Goal: Information Seeking & Learning: Check status

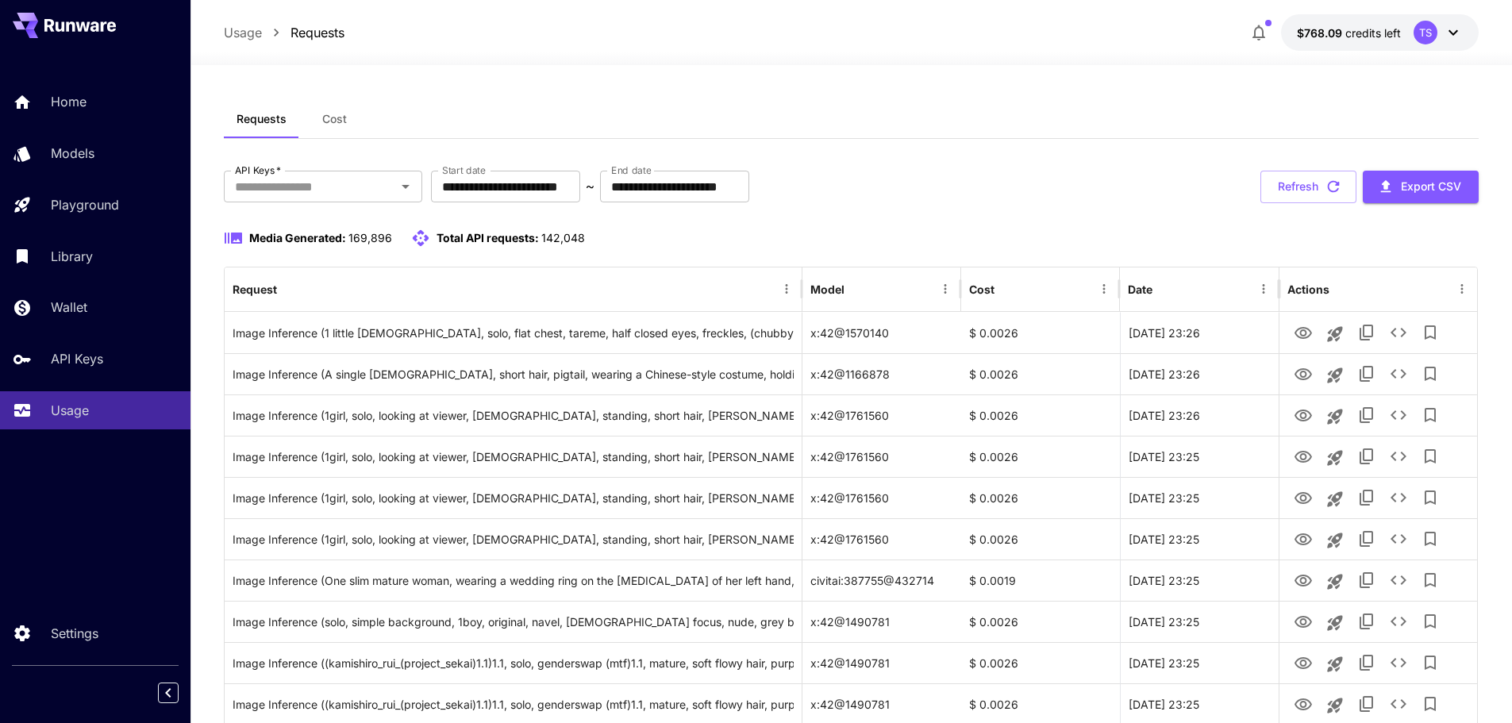
click at [318, 121] on button "Cost" at bounding box center [334, 119] width 71 height 38
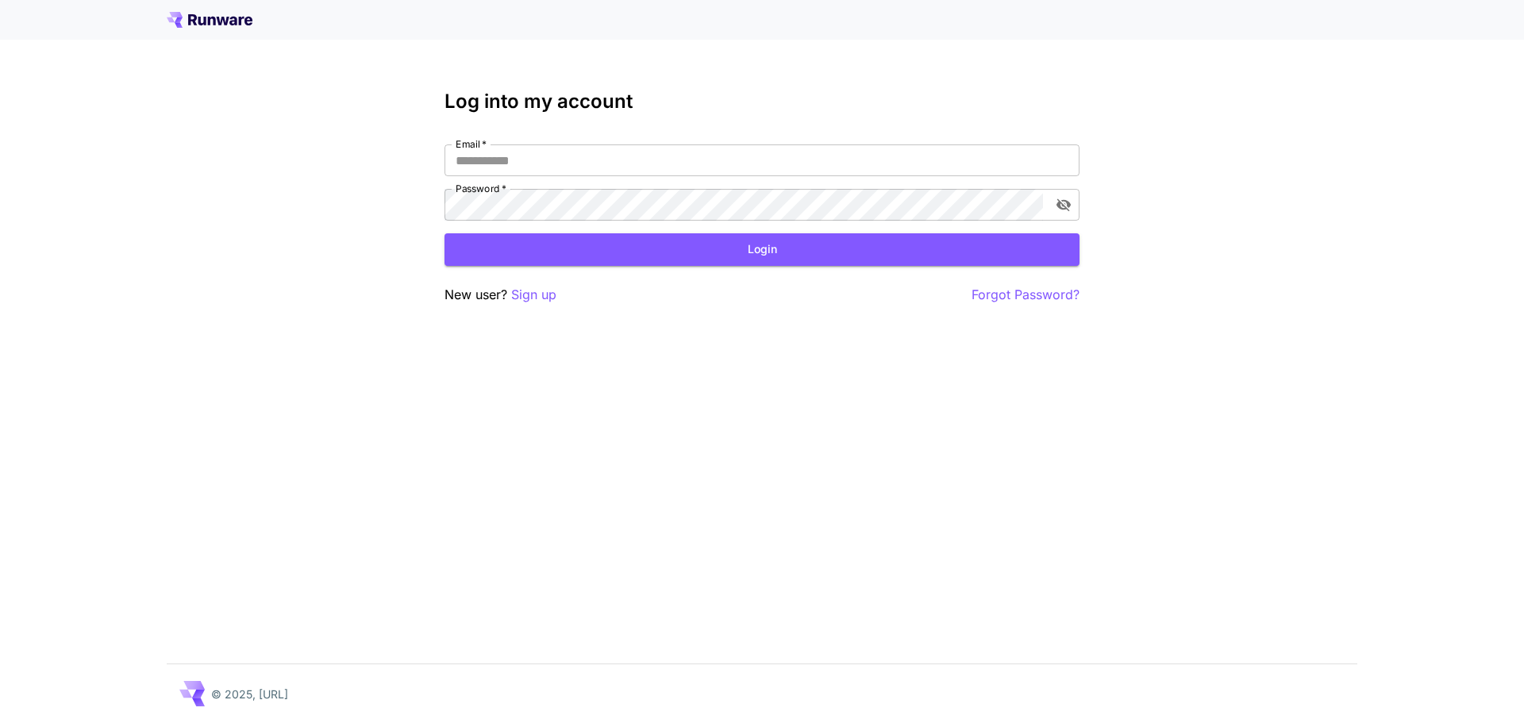
type input "**********"
click at [571, 256] on button "Login" at bounding box center [762, 249] width 635 height 33
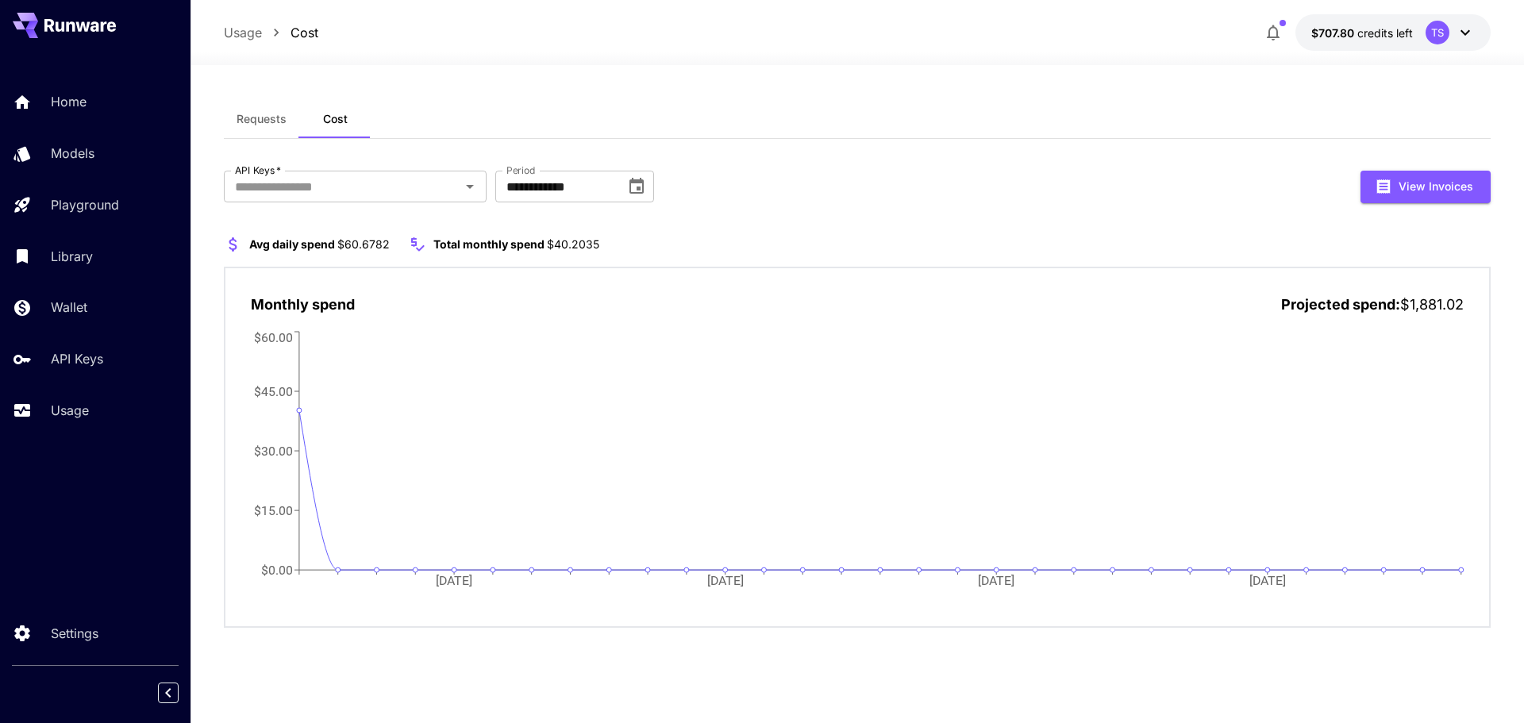
click at [263, 119] on span "Requests" at bounding box center [262, 119] width 50 height 14
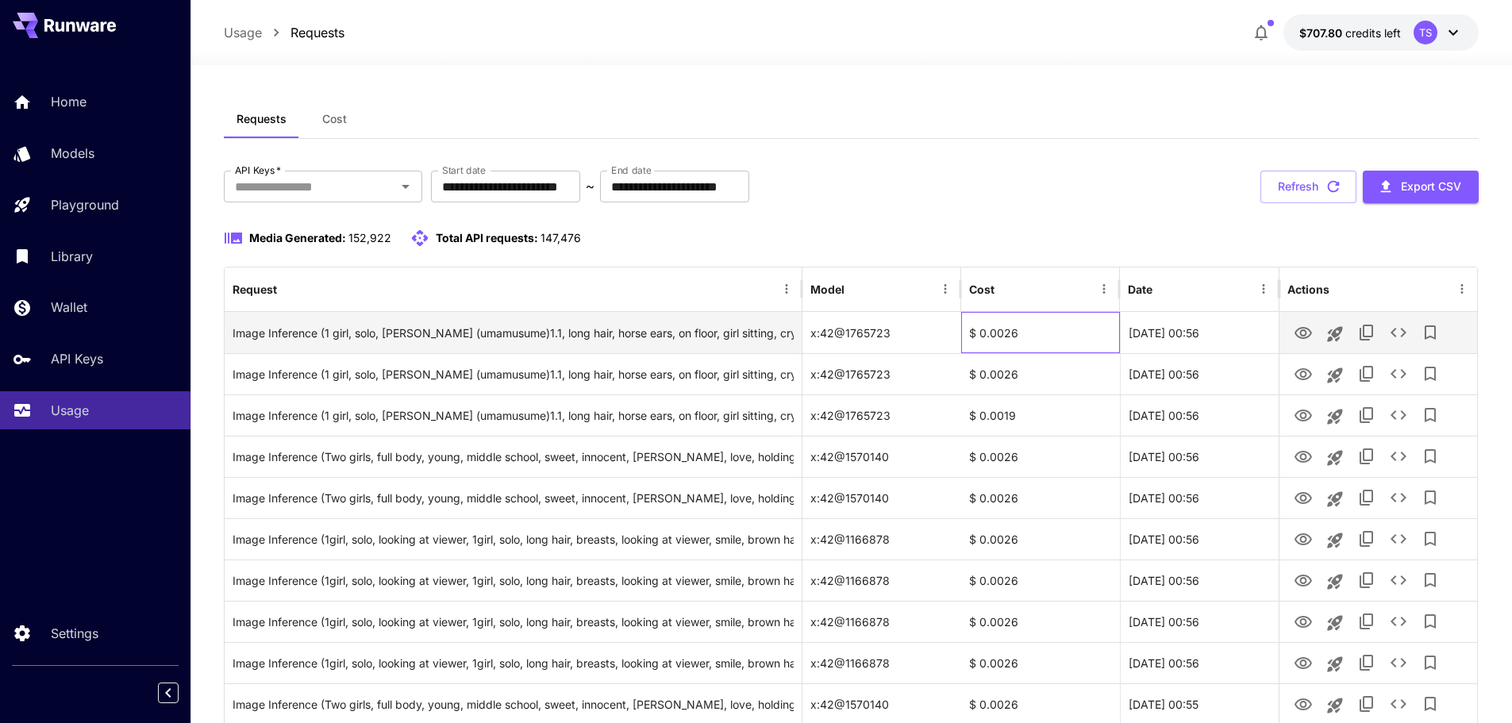
click at [986, 337] on div "$ 0.0026" at bounding box center [1040, 332] width 159 height 41
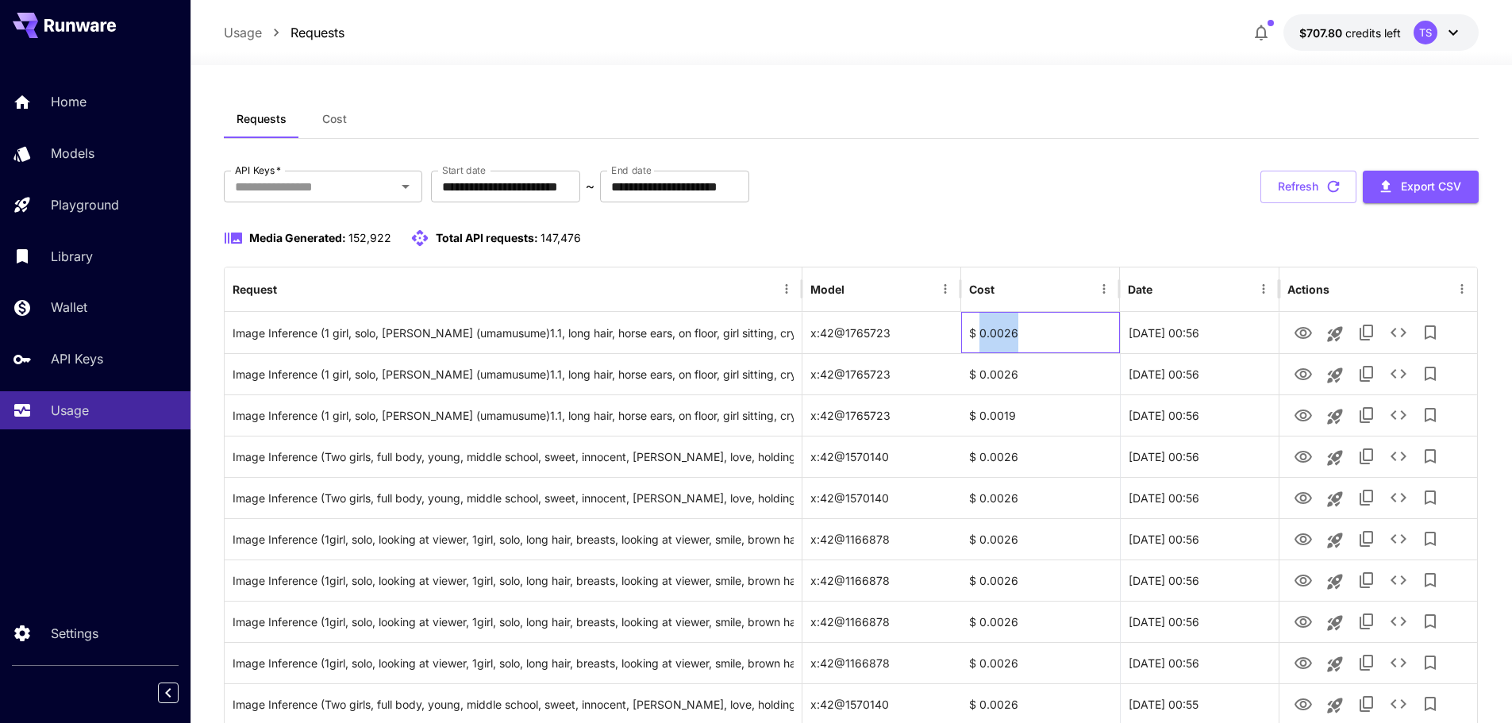
copy div "0.0026"
click at [134, 111] on div "Home" at bounding box center [116, 101] width 124 height 19
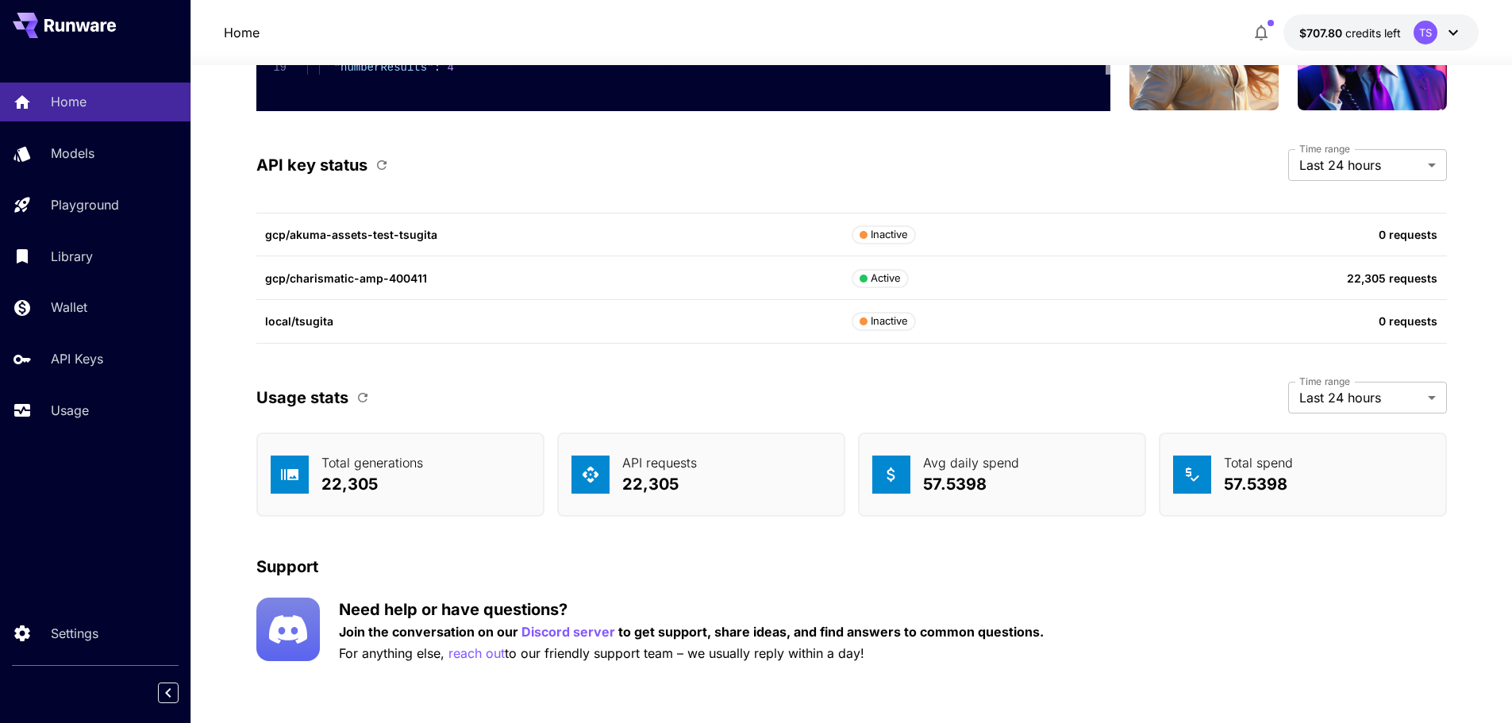
scroll to position [4385, 0]
click at [660, 485] on p "22,305" at bounding box center [659, 483] width 75 height 24
click at [1114, 504] on div "Avg daily spend 57.5398" at bounding box center [1002, 474] width 288 height 84
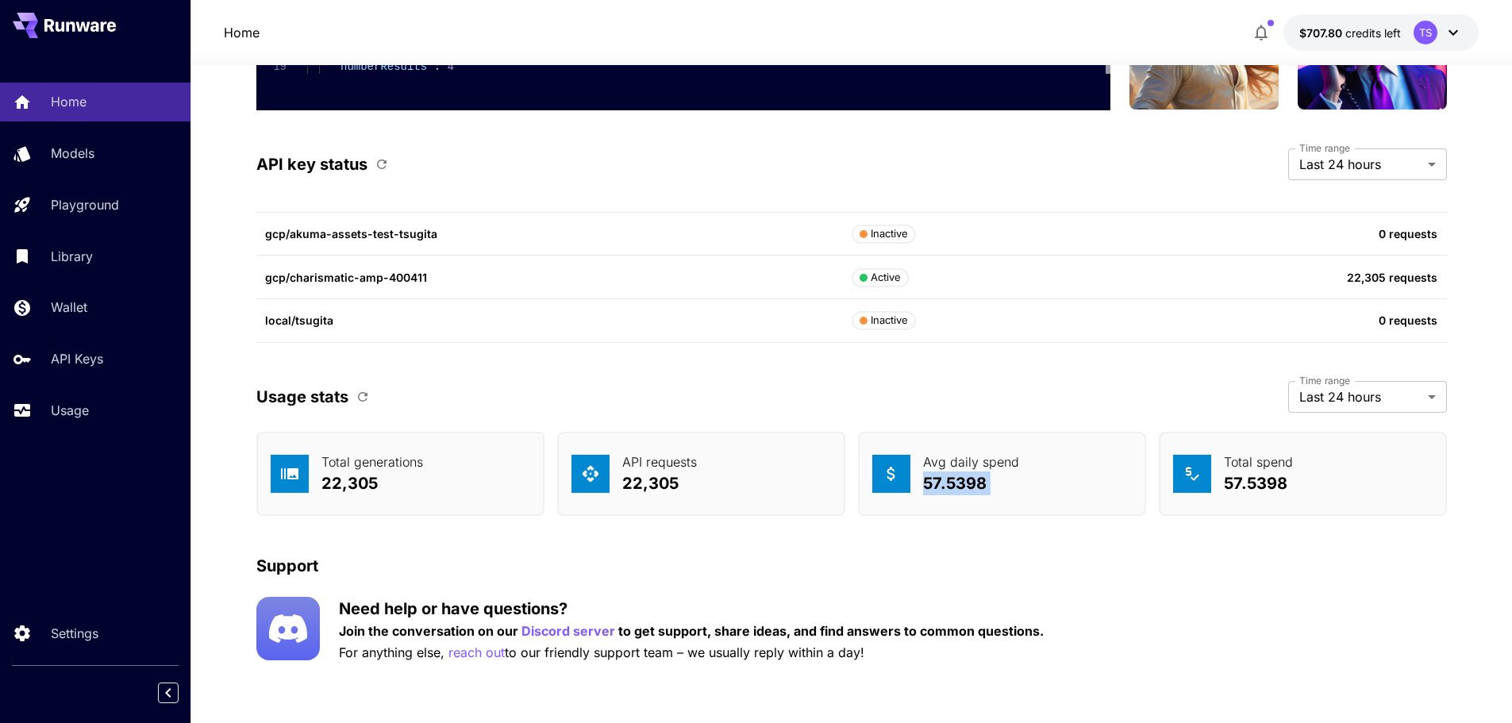
click at [1114, 504] on div "Avg daily spend 57.5398" at bounding box center [1002, 474] width 288 height 84
click at [920, 558] on div "Support" at bounding box center [851, 566] width 1191 height 24
click at [919, 558] on div "Support" at bounding box center [851, 566] width 1191 height 24
click at [937, 499] on div "Avg daily spend 57.5398" at bounding box center [1002, 474] width 288 height 84
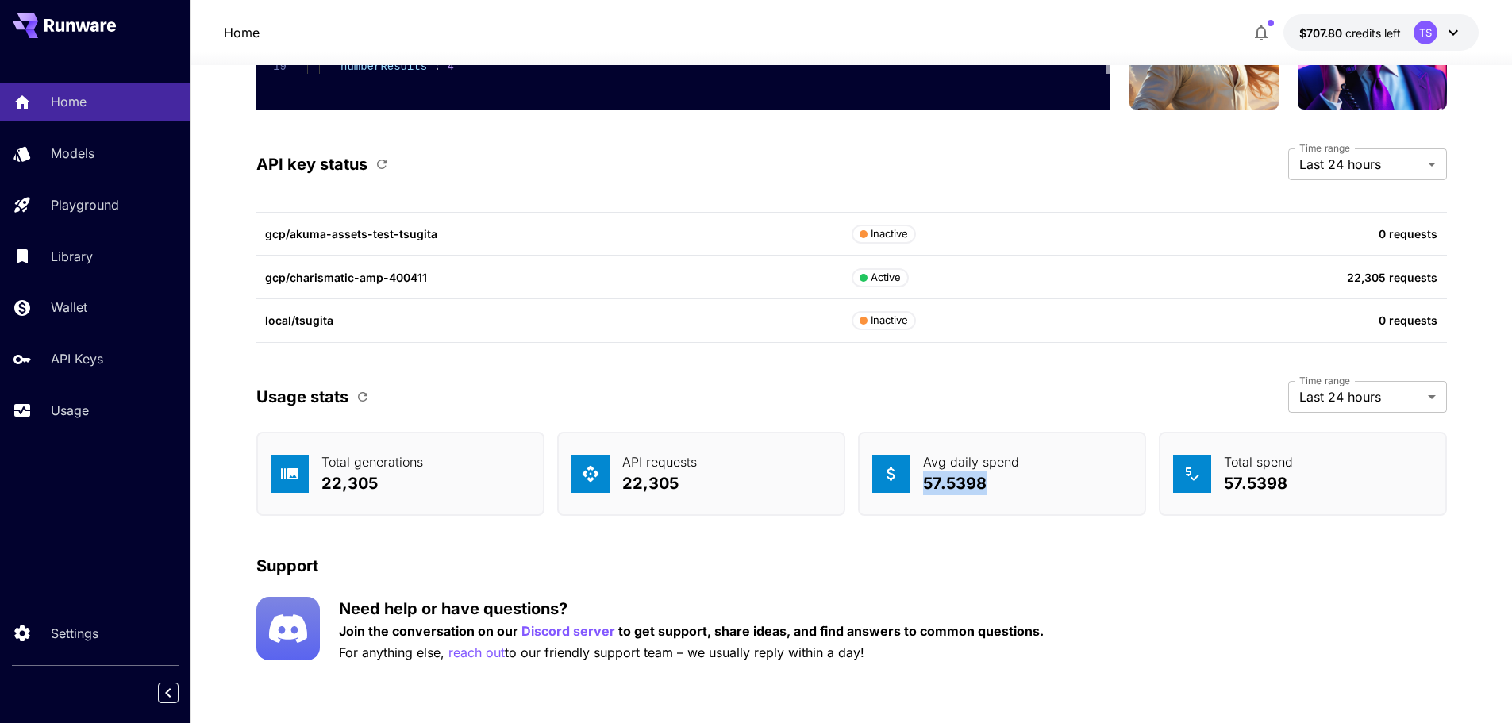
click at [937, 499] on div "Avg daily spend 57.5398" at bounding box center [1002, 474] width 288 height 84
click at [937, 478] on p "57.5398" at bounding box center [971, 483] width 96 height 24
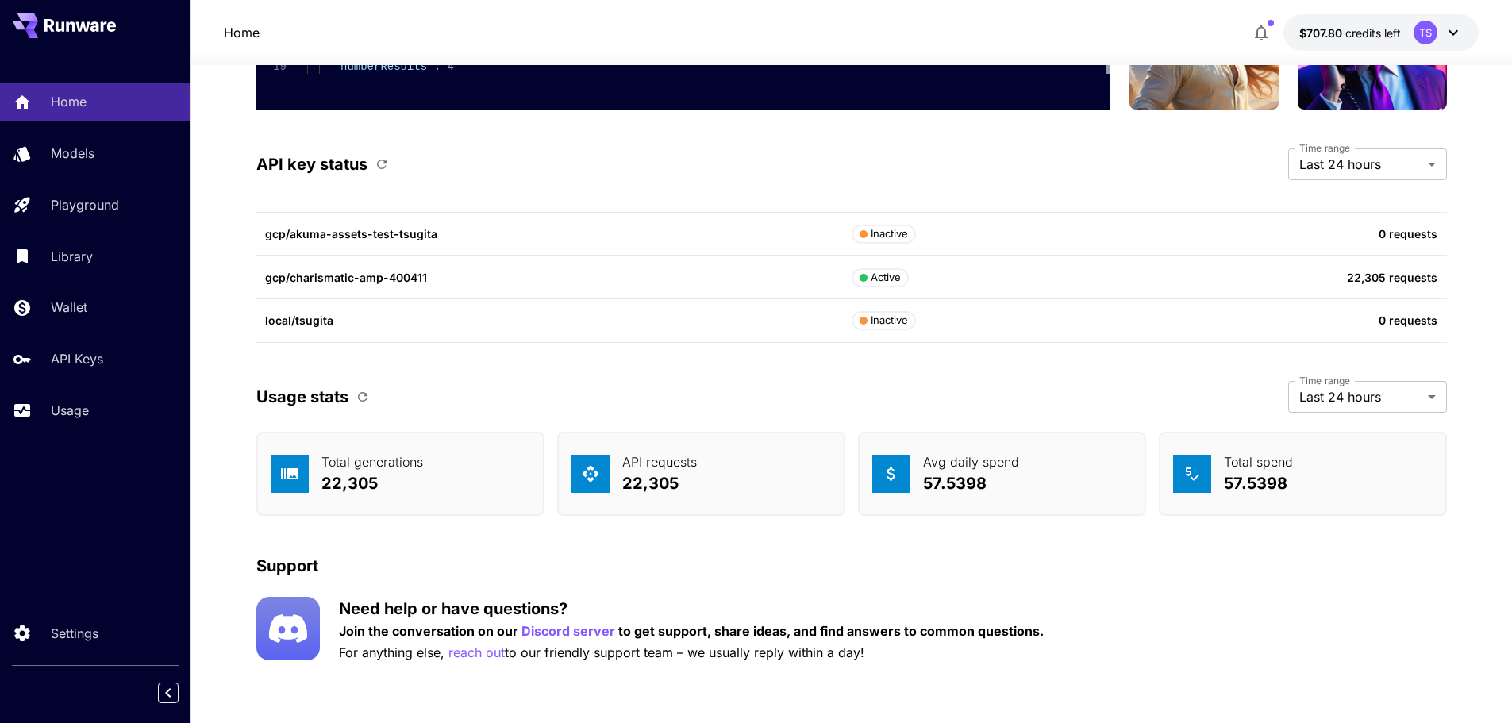
click at [961, 558] on div "Support" at bounding box center [851, 566] width 1191 height 24
click at [961, 512] on div "Avg daily spend 57.5398" at bounding box center [1002, 474] width 288 height 84
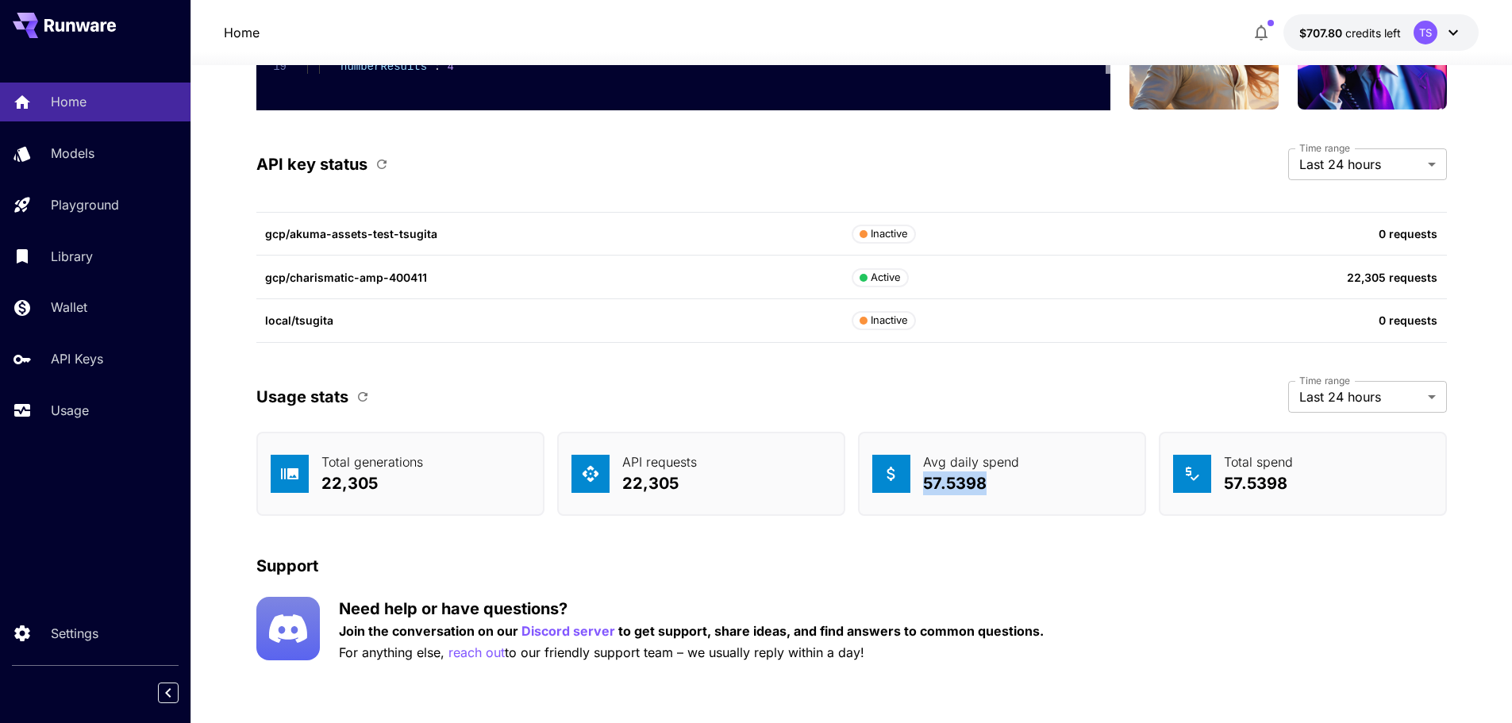
click at [961, 512] on div "Avg daily spend 57.5398" at bounding box center [1002, 474] width 288 height 84
click at [948, 475] on p "57.5398" at bounding box center [971, 483] width 96 height 24
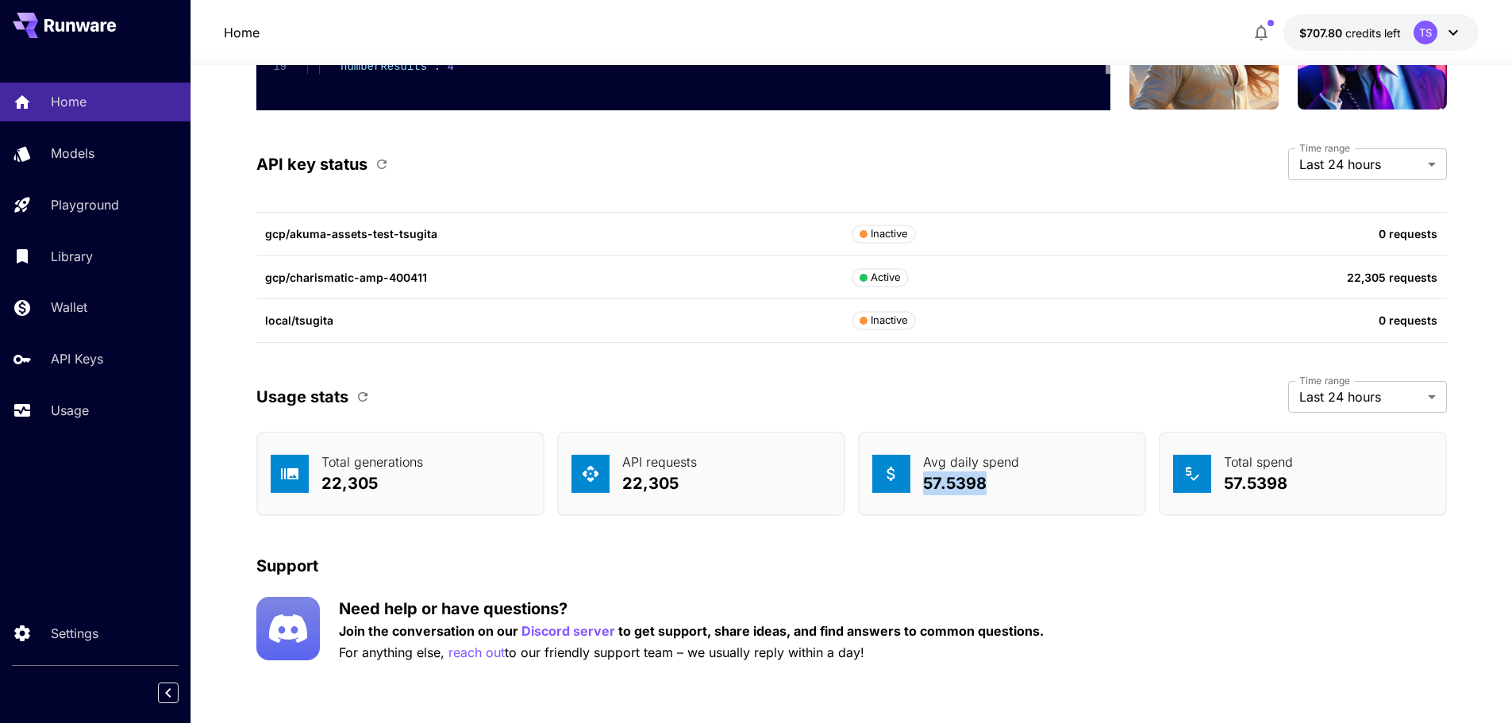
click at [948, 475] on p "57.5398" at bounding box center [971, 483] width 96 height 24
click at [976, 490] on p "57.5398" at bounding box center [971, 483] width 96 height 24
click at [976, 491] on p "57.5398" at bounding box center [971, 483] width 96 height 24
click at [1285, 487] on p "57.5398" at bounding box center [1258, 483] width 69 height 24
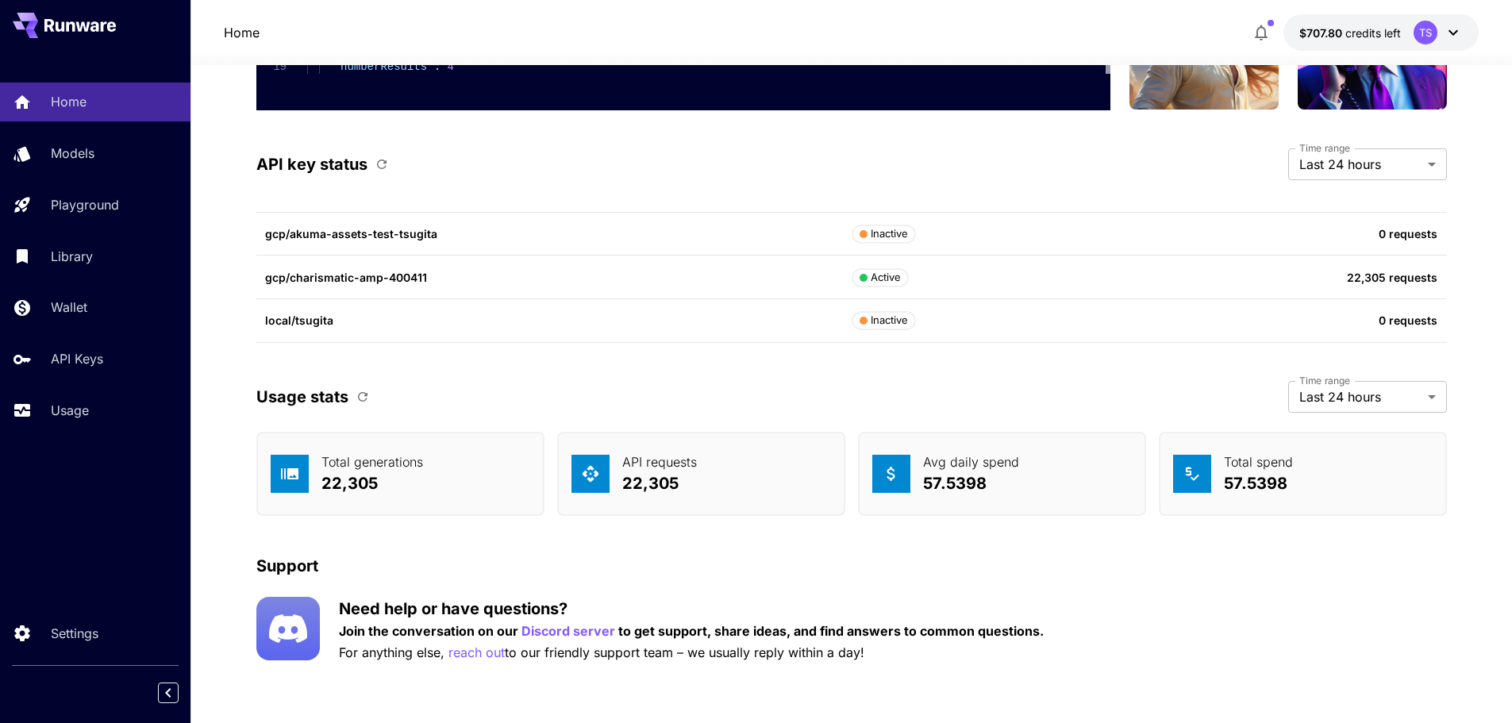
click at [364, 492] on p "22,305" at bounding box center [372, 483] width 102 height 24
click at [572, 314] on p "local/tsugita" at bounding box center [558, 320] width 587 height 17
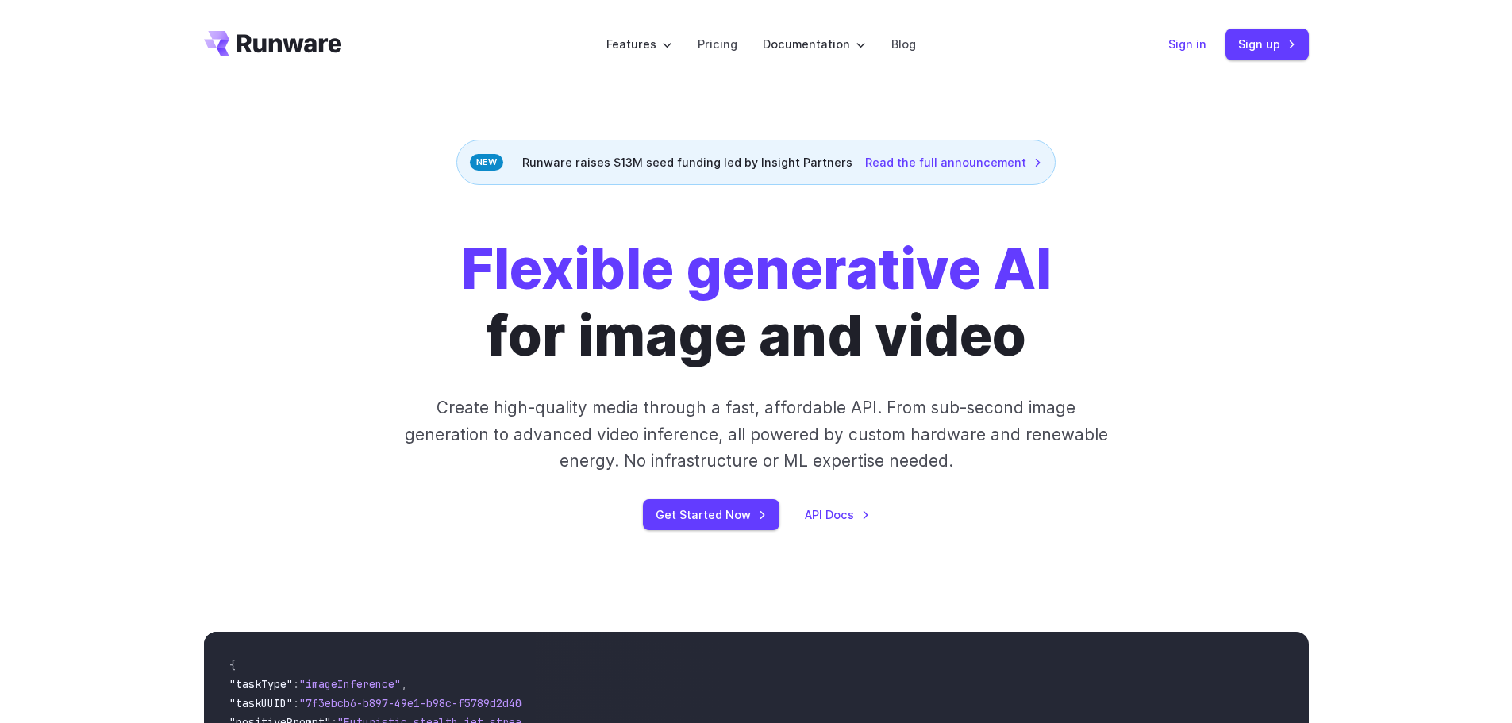
click at [1184, 51] on link "Sign in" at bounding box center [1187, 44] width 38 height 18
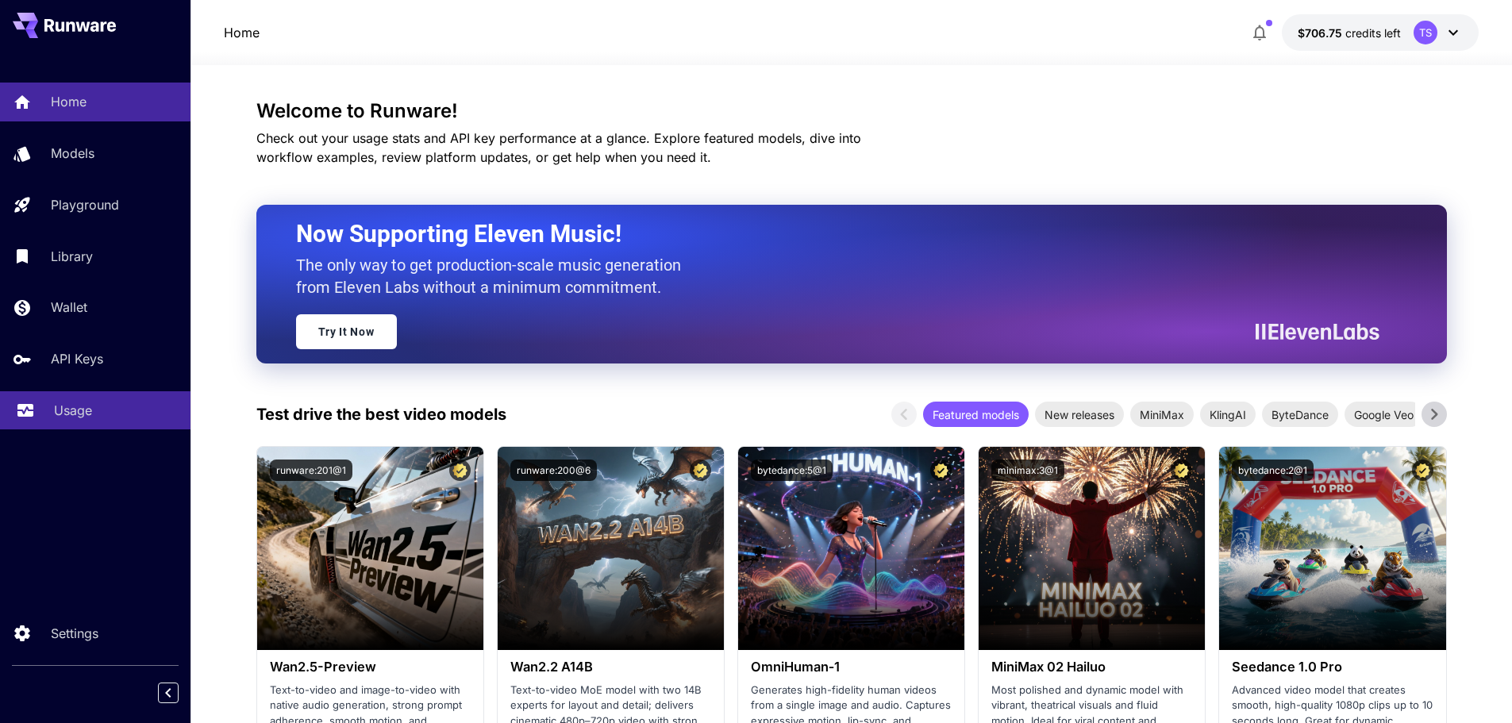
click at [137, 410] on div "Usage" at bounding box center [116, 410] width 124 height 19
